Goal: Find specific page/section

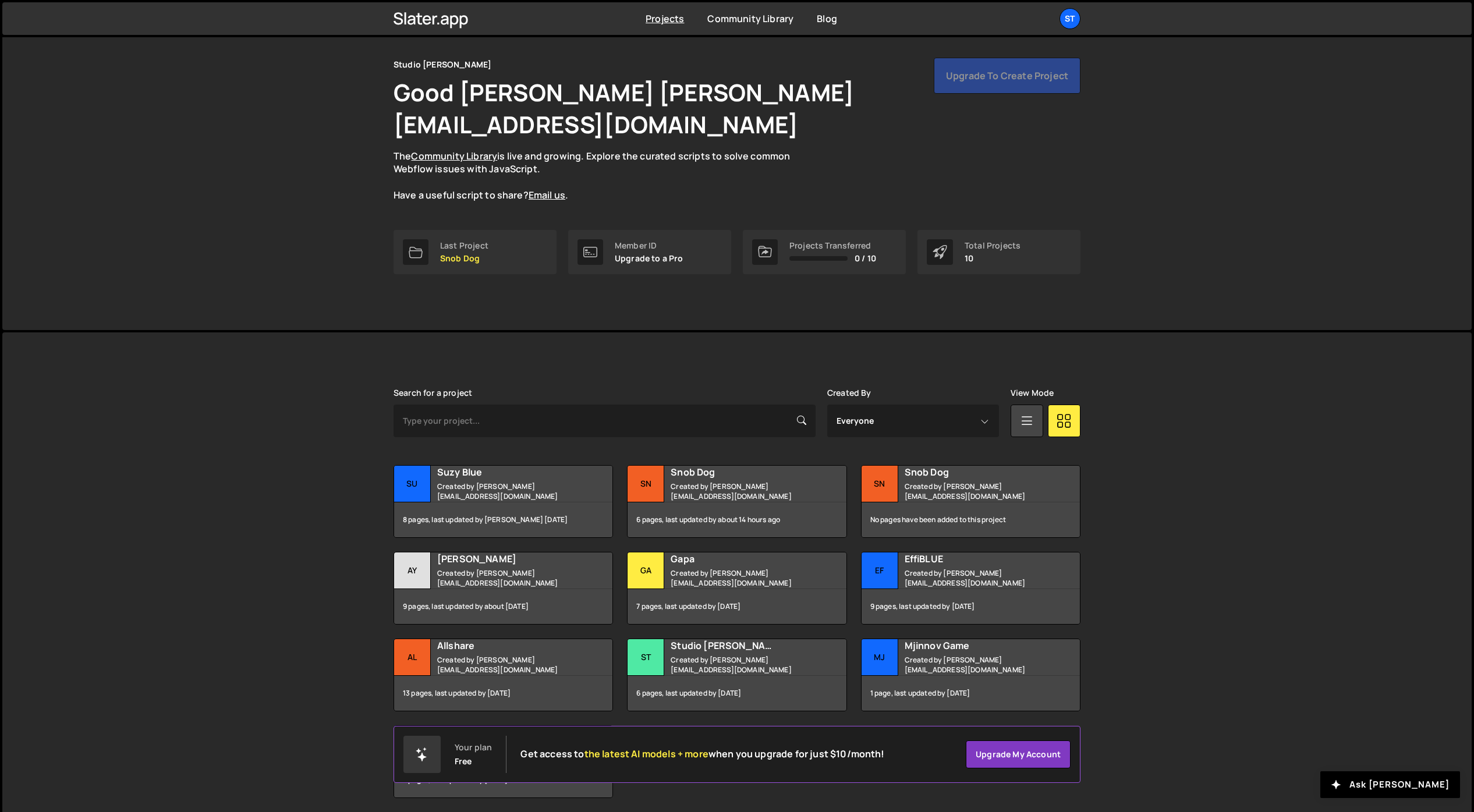
scroll to position [47, 0]
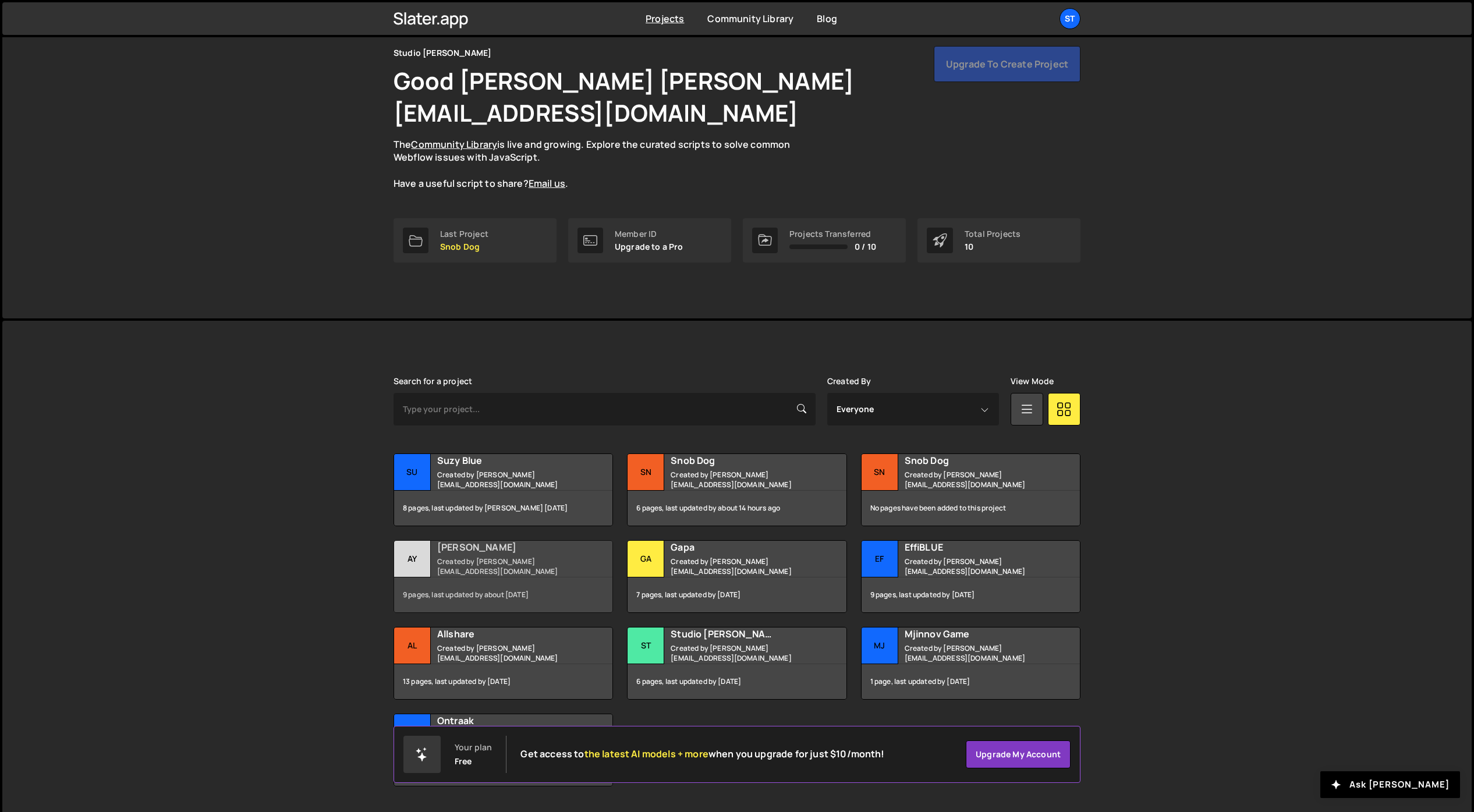
click at [414, 541] on div "Ay" at bounding box center [412, 559] width 36 height 36
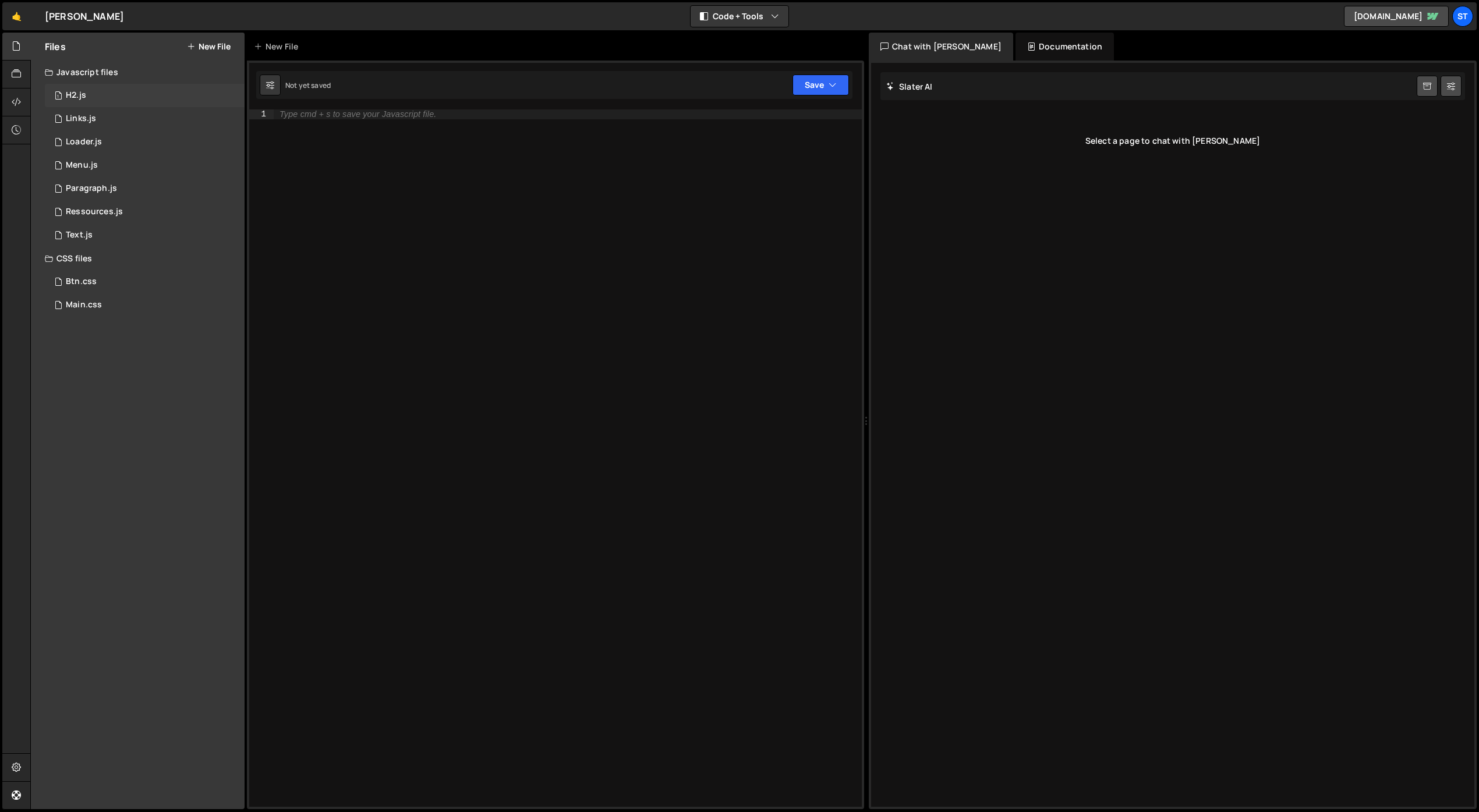
drag, startPoint x: 77, startPoint y: 91, endPoint x: 86, endPoint y: 94, distance: 9.5
click at [77, 91] on div "H2.js" at bounding box center [76, 95] width 20 height 10
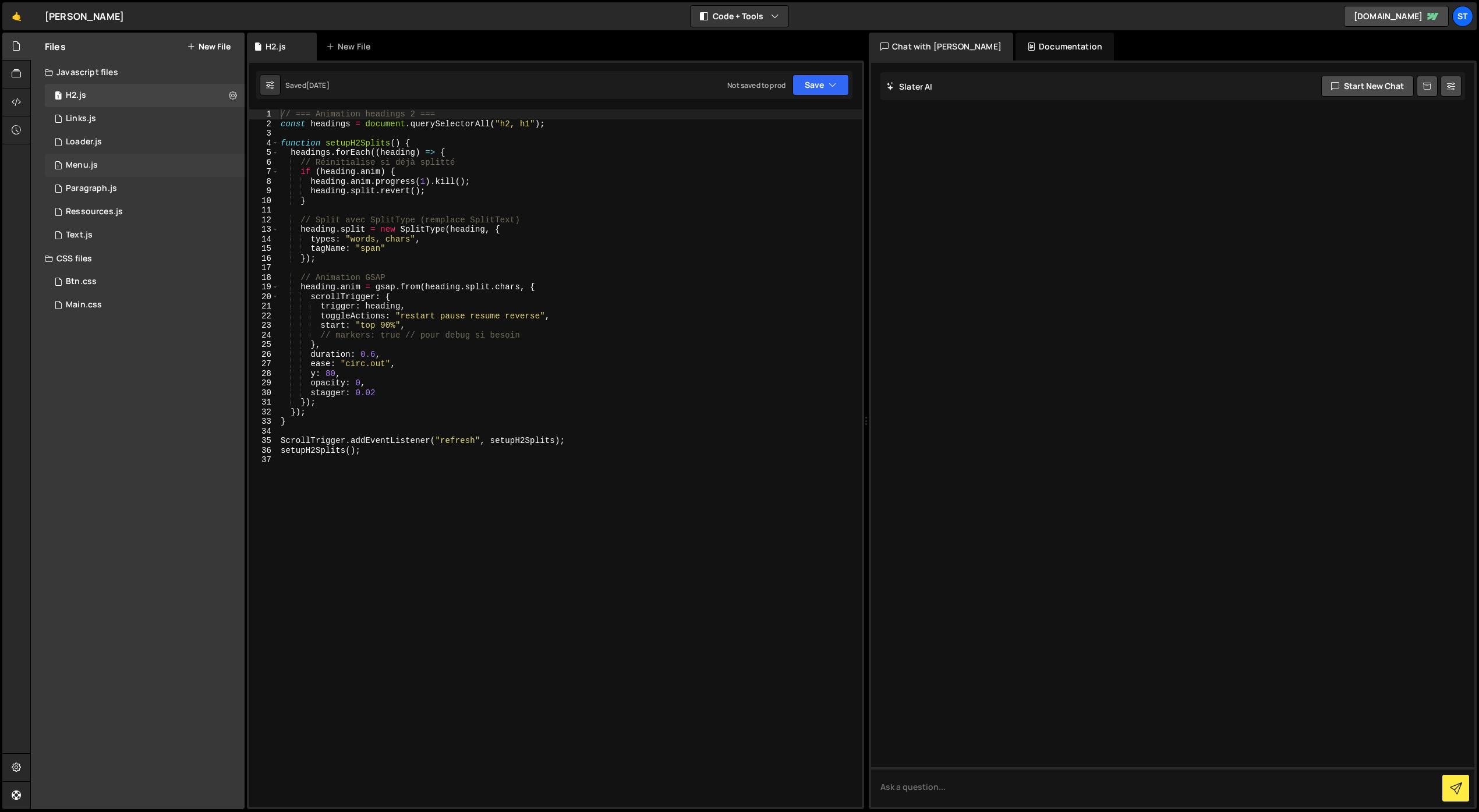
click at [125, 167] on div "1 Menu.js 0" at bounding box center [145, 165] width 200 height 23
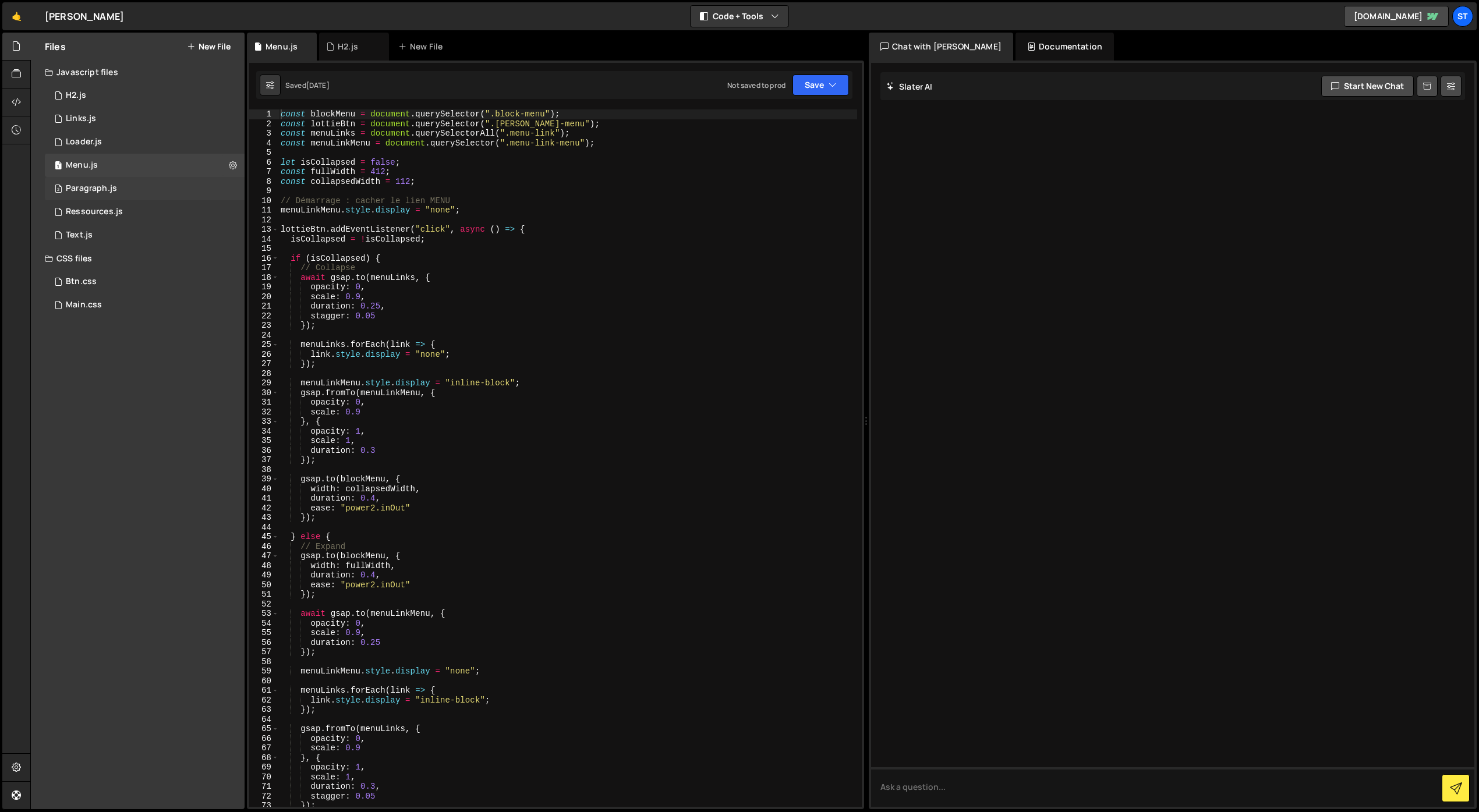
click at [111, 193] on div "Paragraph.js" at bounding box center [91, 188] width 51 height 10
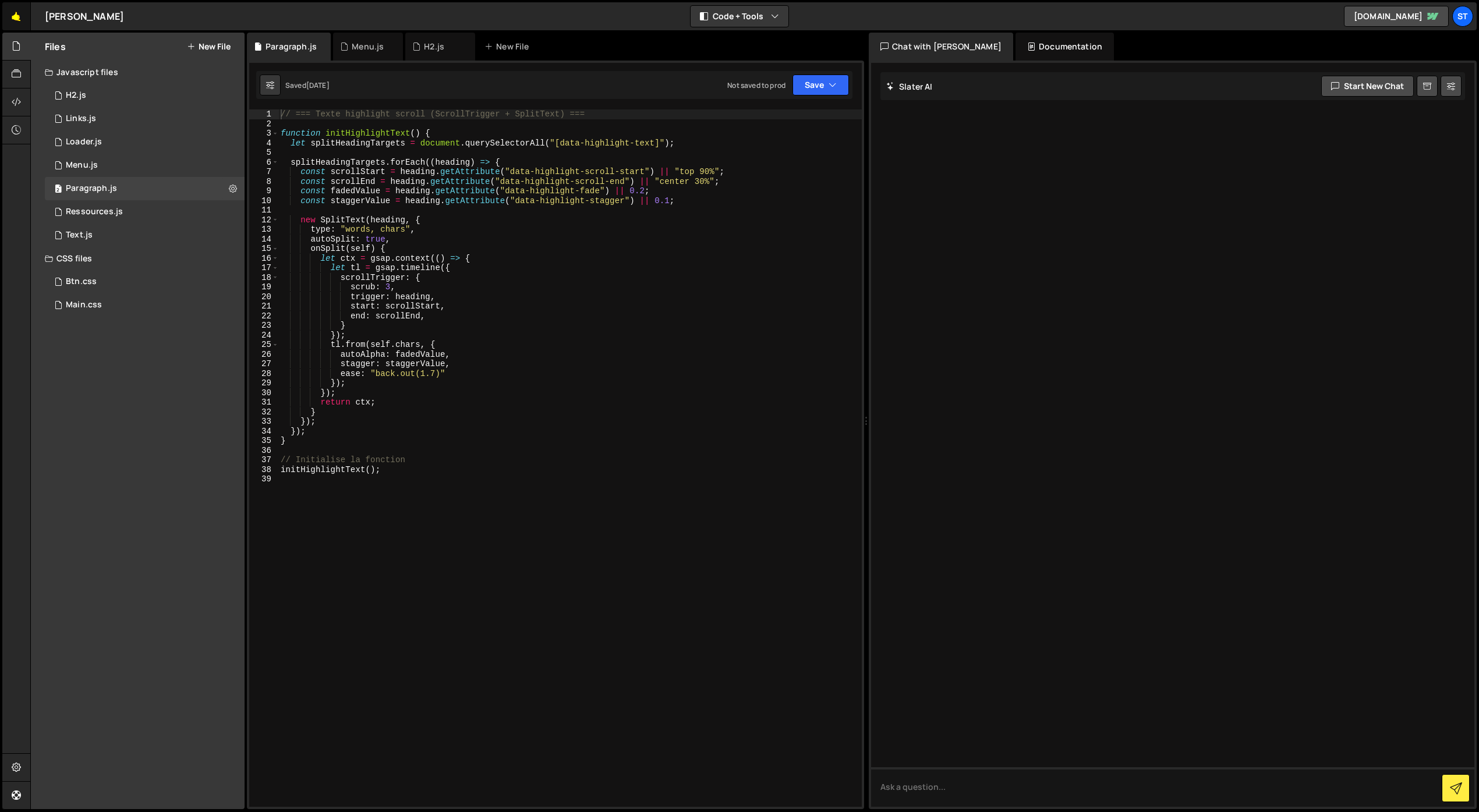
click at [20, 17] on link "🤙" at bounding box center [17, 16] width 28 height 28
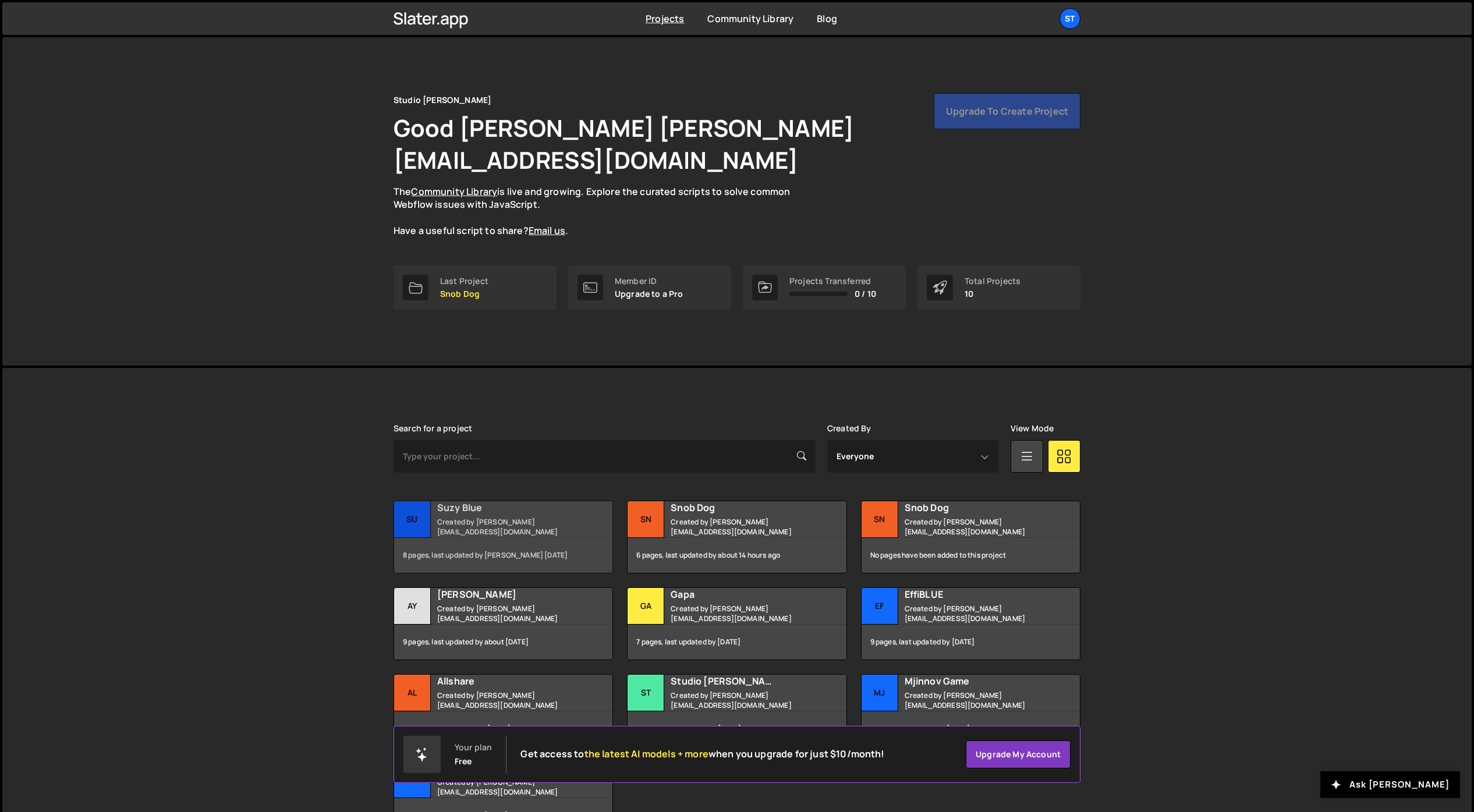
scroll to position [47, 0]
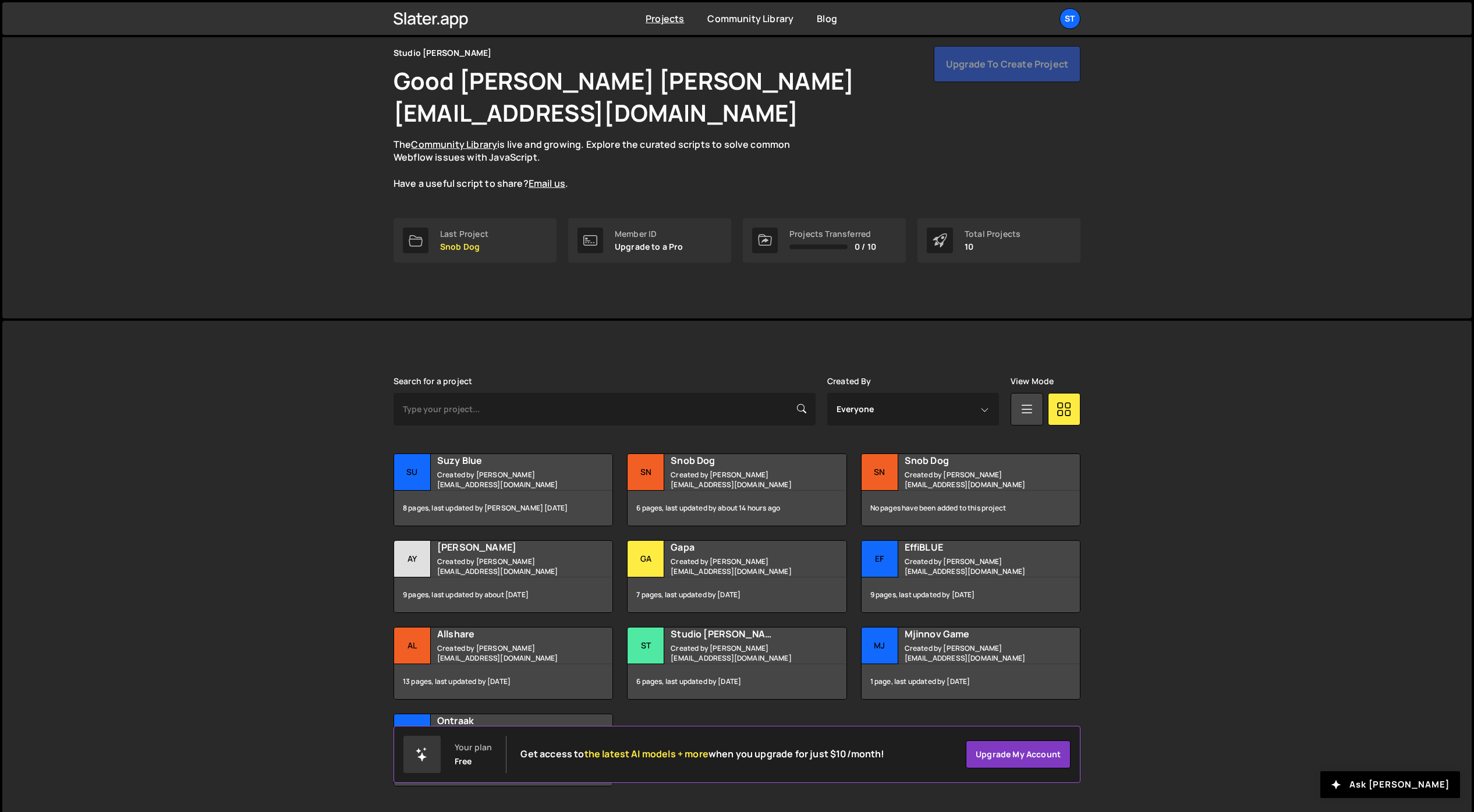
click at [1003, 69] on div "Upgrade to create project" at bounding box center [1007, 64] width 147 height 36
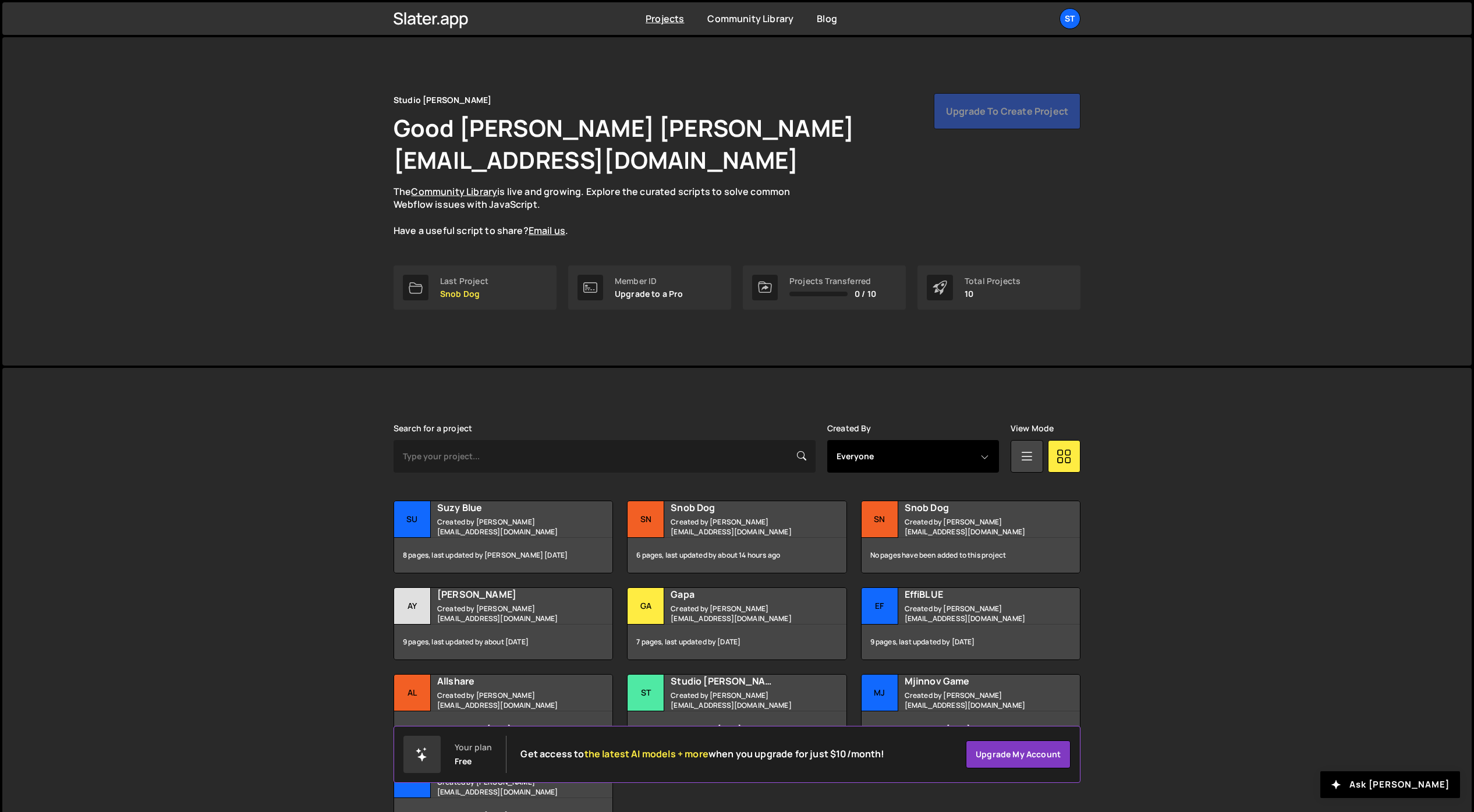
click at [963, 440] on select "Everyone lucas@studioelias.fr axel@studioelias.fr Théophile Menard theo@studioe…" at bounding box center [913, 456] width 172 height 33
select select "14203"
click at [827, 440] on select "Everyone lucas@studioelias.fr axel@studioelias.fr Théophile Menard theo@studioe…" at bounding box center [913, 456] width 172 height 33
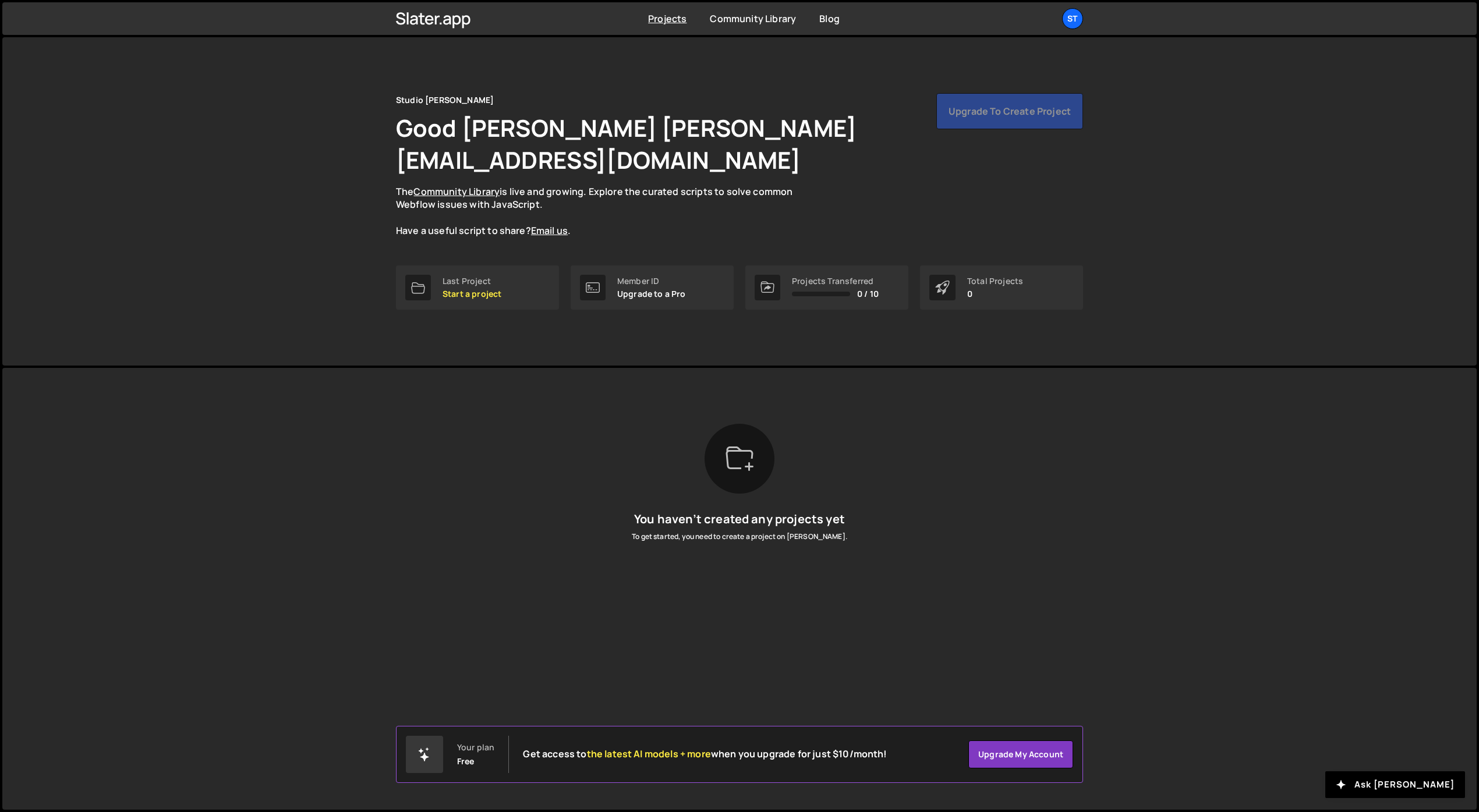
click at [738, 445] on icon at bounding box center [739, 458] width 28 height 28
